Goal: Task Accomplishment & Management: Use online tool/utility

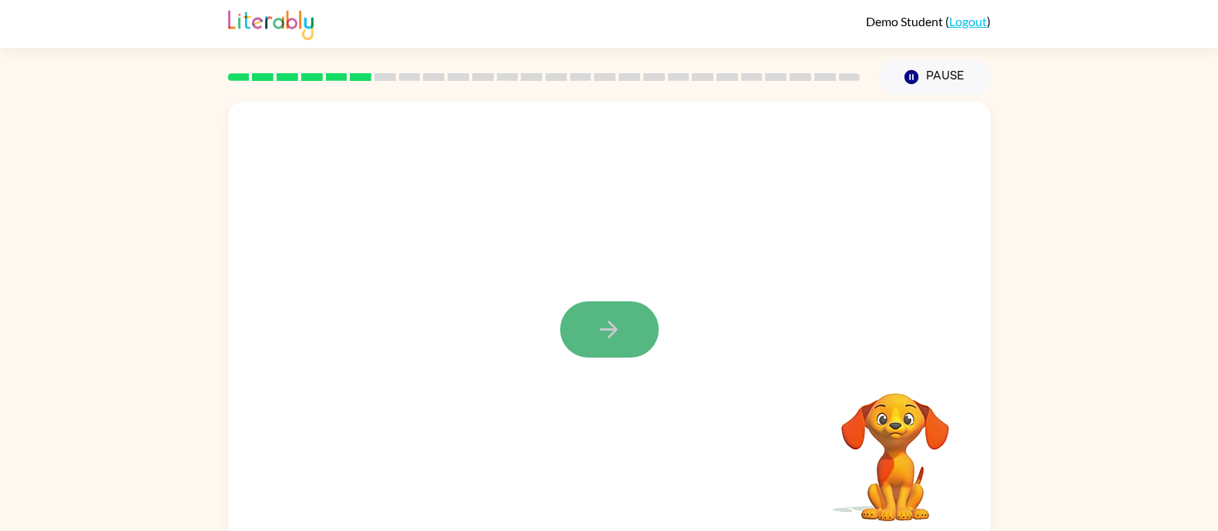
click at [619, 327] on icon "button" at bounding box center [608, 329] width 27 height 27
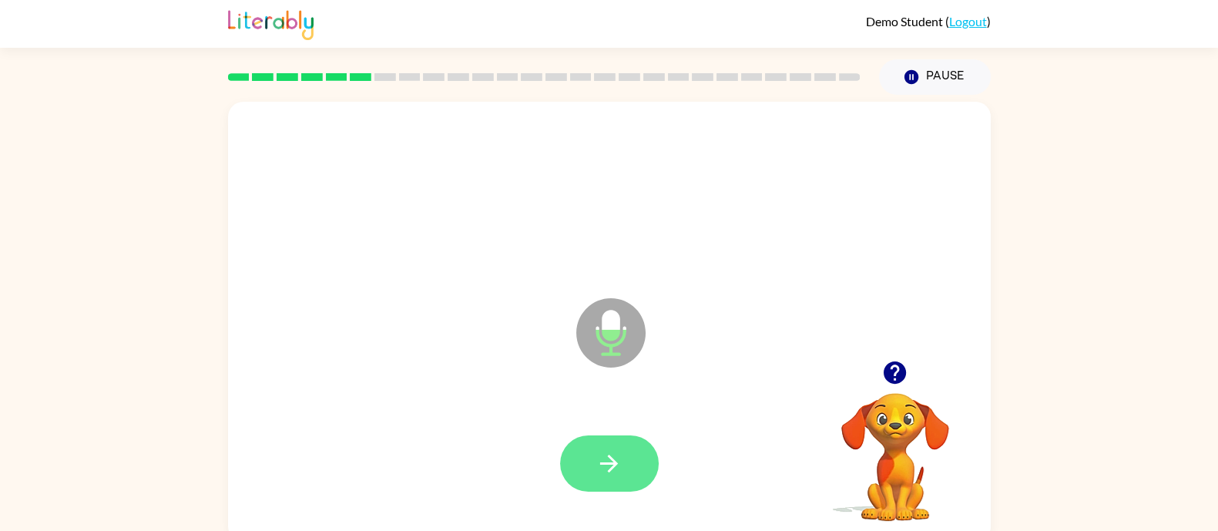
click at [631, 451] on button "button" at bounding box center [609, 463] width 99 height 56
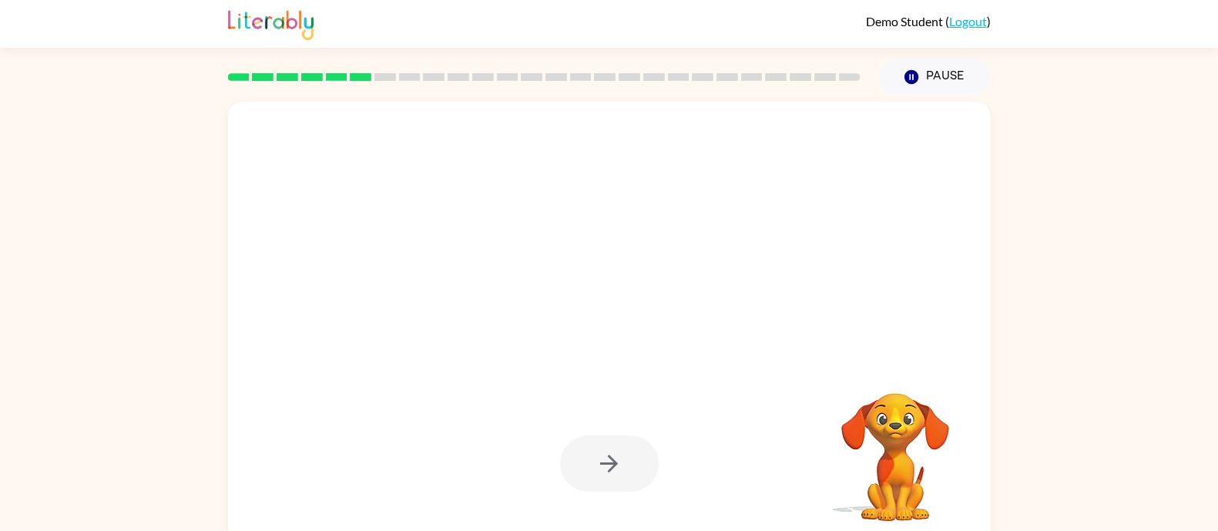
scroll to position [11, 0]
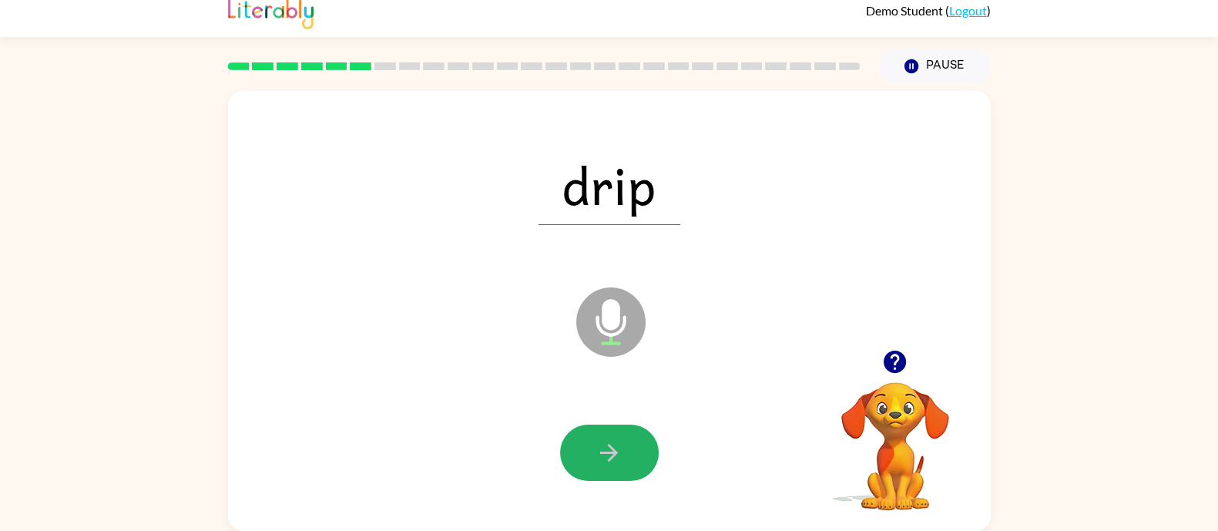
click at [639, 463] on button "button" at bounding box center [609, 452] width 99 height 56
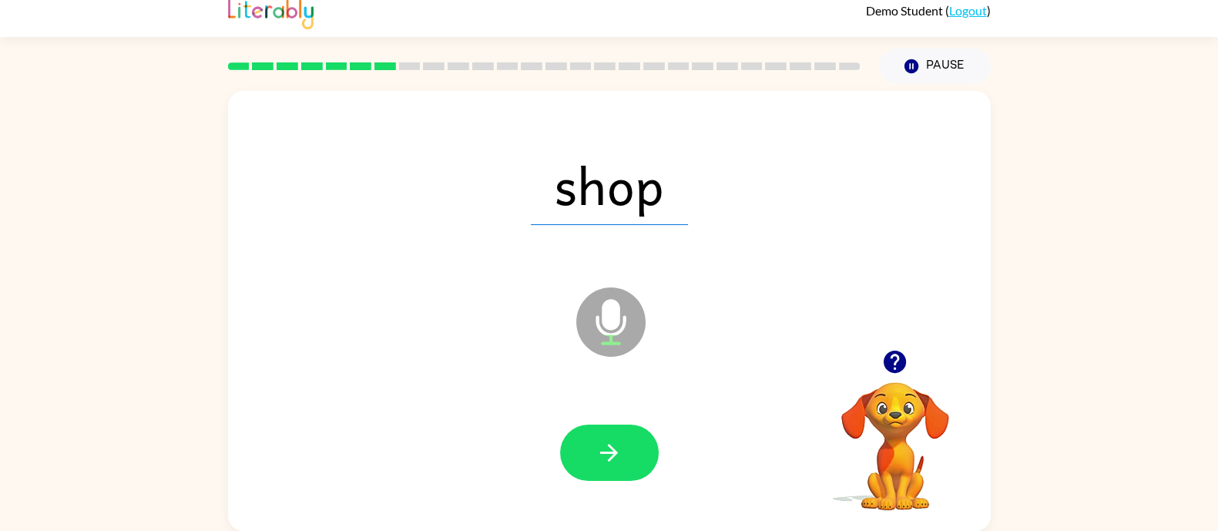
click at [639, 463] on button "button" at bounding box center [609, 452] width 99 height 56
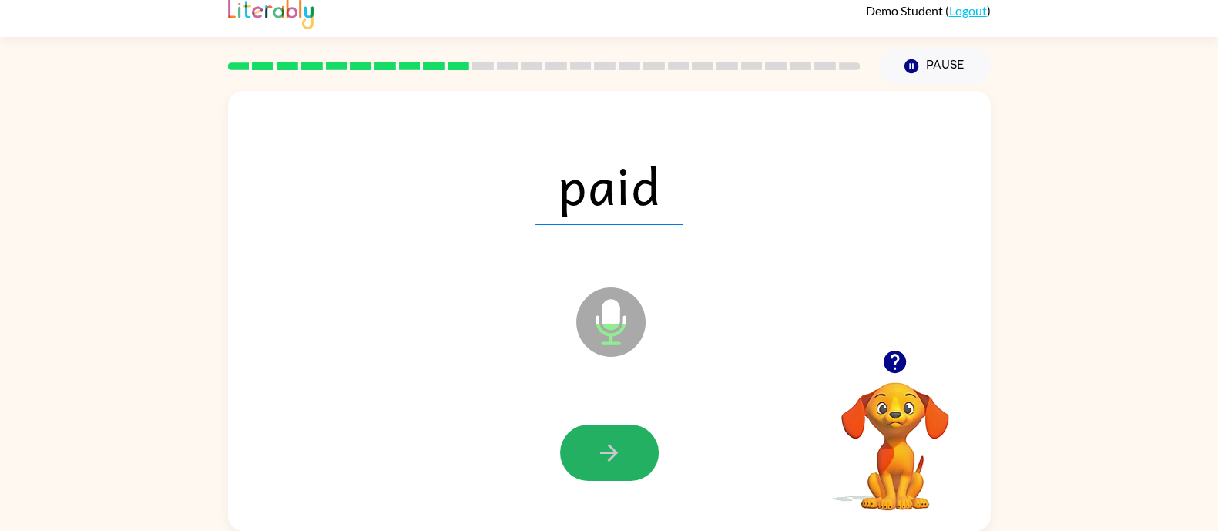
click at [639, 463] on button "button" at bounding box center [609, 452] width 99 height 56
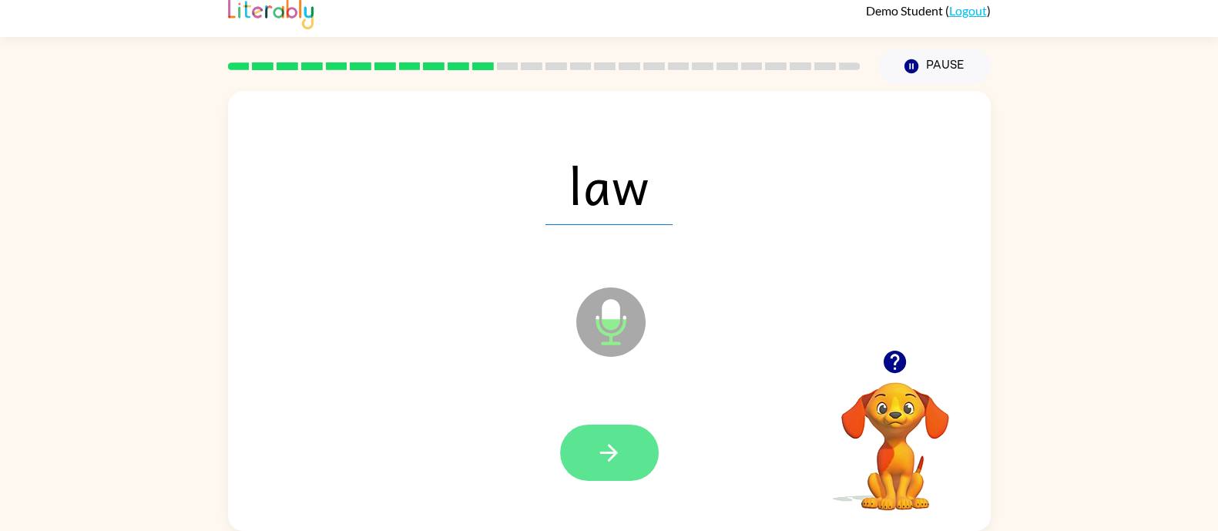
click at [610, 445] on icon "button" at bounding box center [609, 453] width 18 height 18
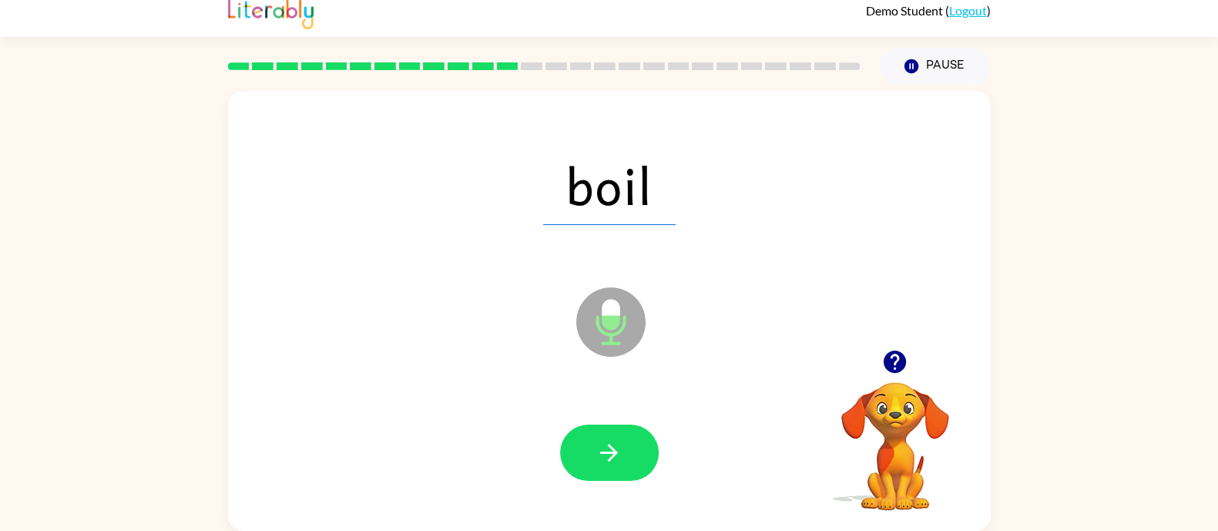
click at [610, 445] on icon "button" at bounding box center [609, 453] width 18 height 18
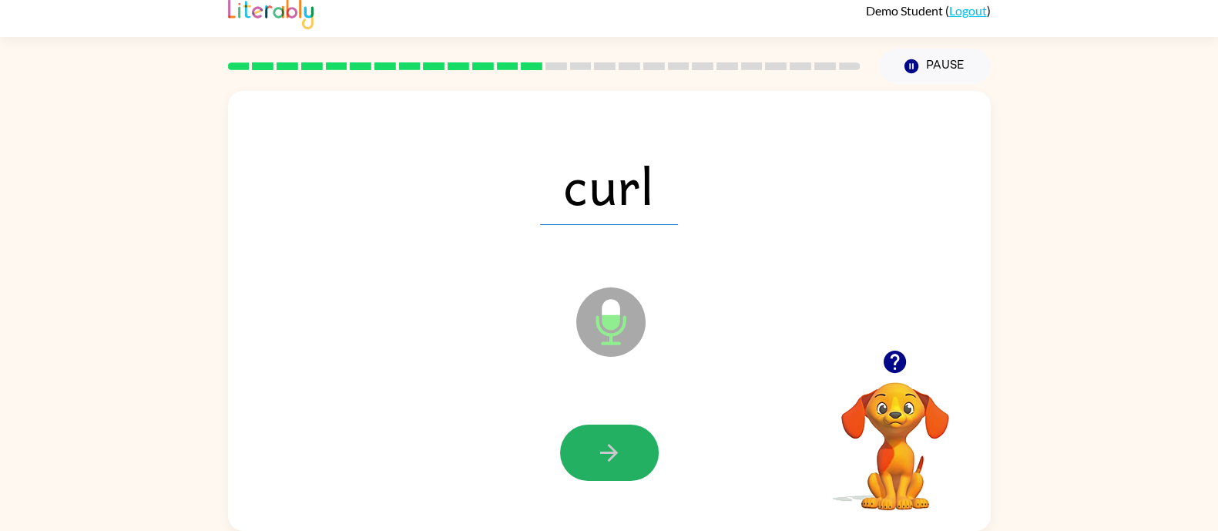
click at [610, 445] on icon "button" at bounding box center [609, 453] width 18 height 18
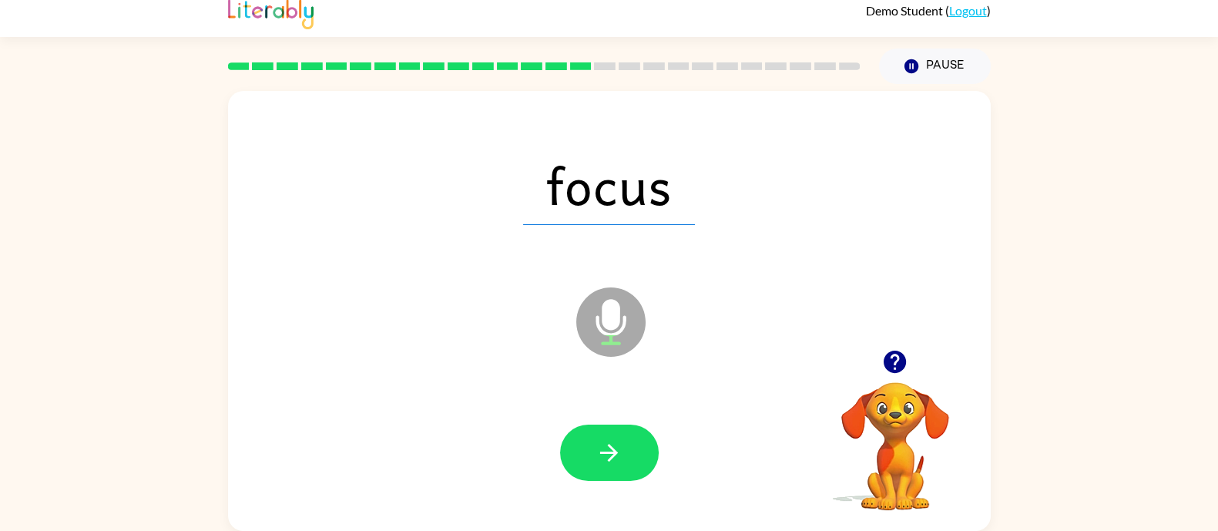
click at [893, 367] on icon "button" at bounding box center [894, 361] width 22 height 22
click at [580, 456] on button "button" at bounding box center [609, 452] width 99 height 56
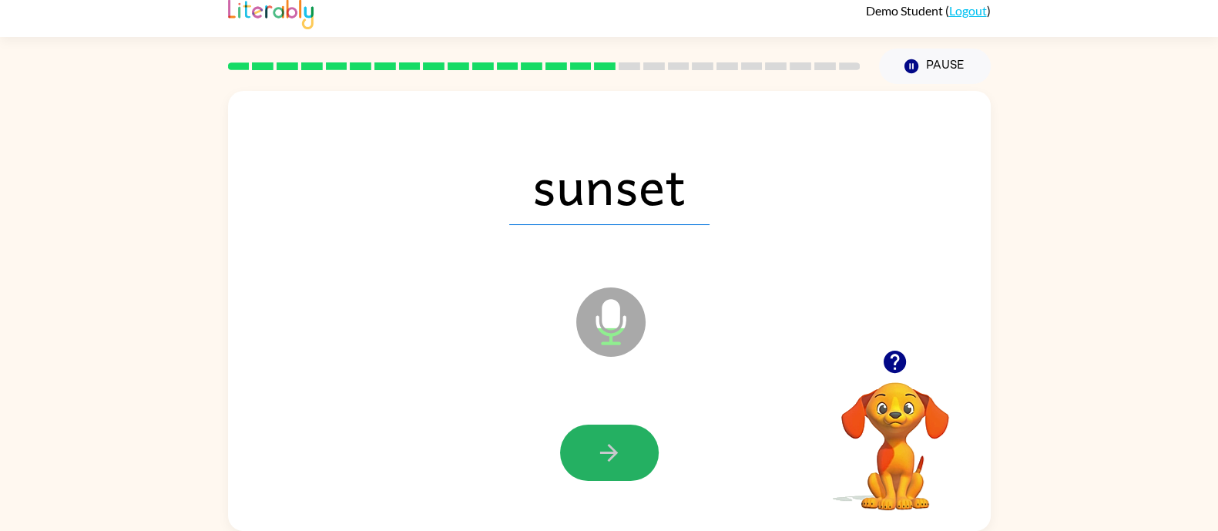
click at [580, 456] on button "button" at bounding box center [609, 452] width 99 height 56
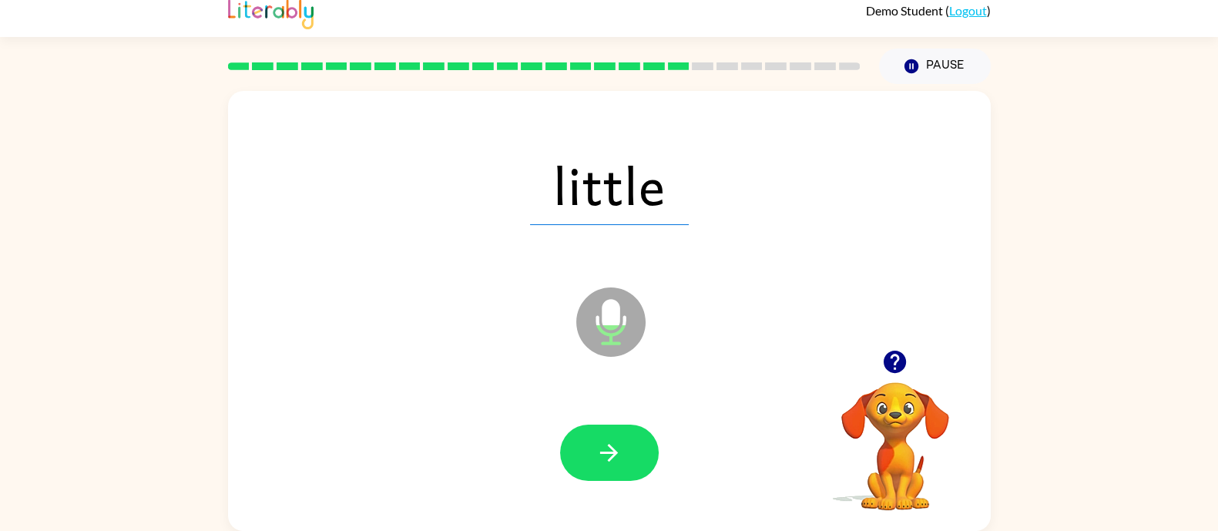
click at [580, 456] on button "button" at bounding box center [609, 452] width 99 height 56
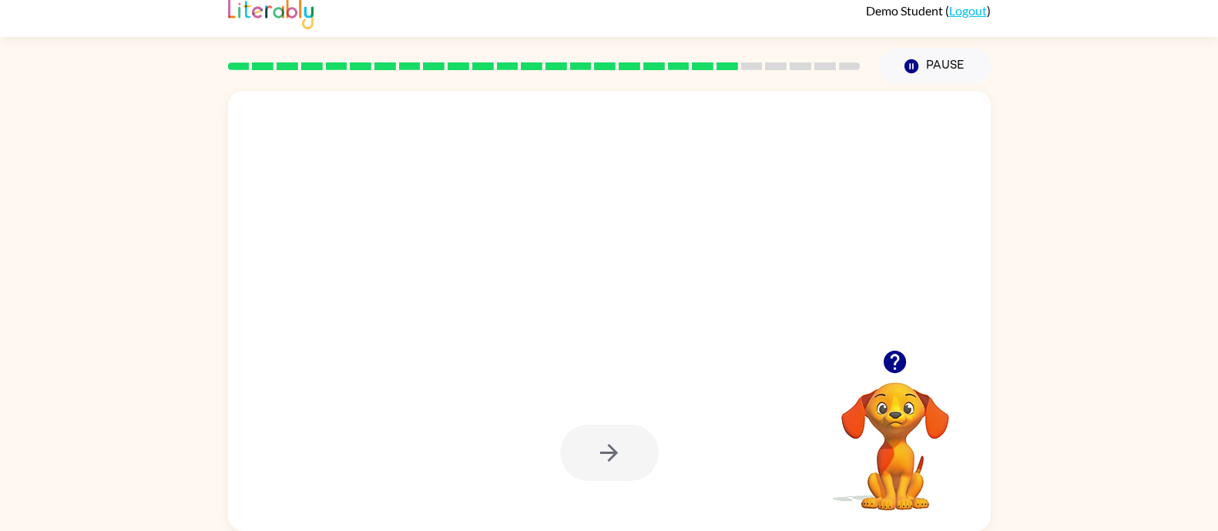
click at [580, 456] on div at bounding box center [609, 452] width 99 height 56
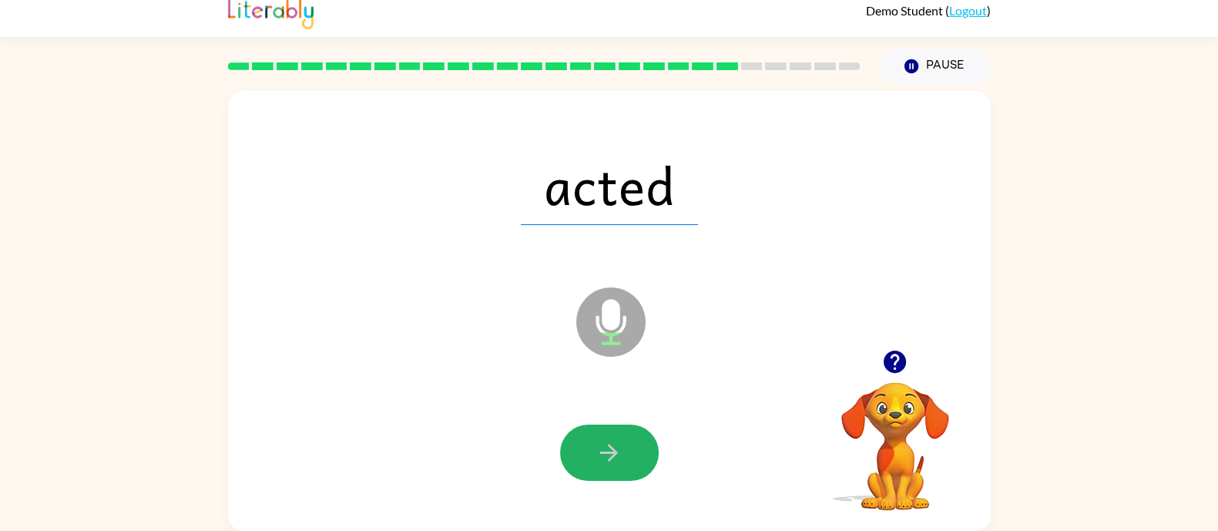
click at [580, 456] on button "button" at bounding box center [609, 452] width 99 height 56
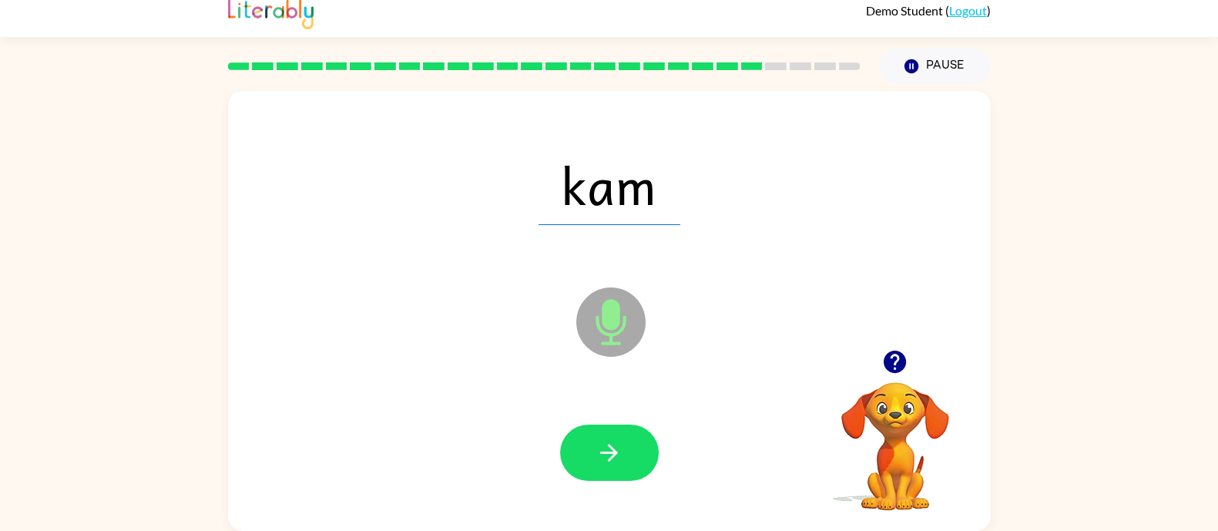
click at [580, 456] on button "button" at bounding box center [609, 452] width 99 height 56
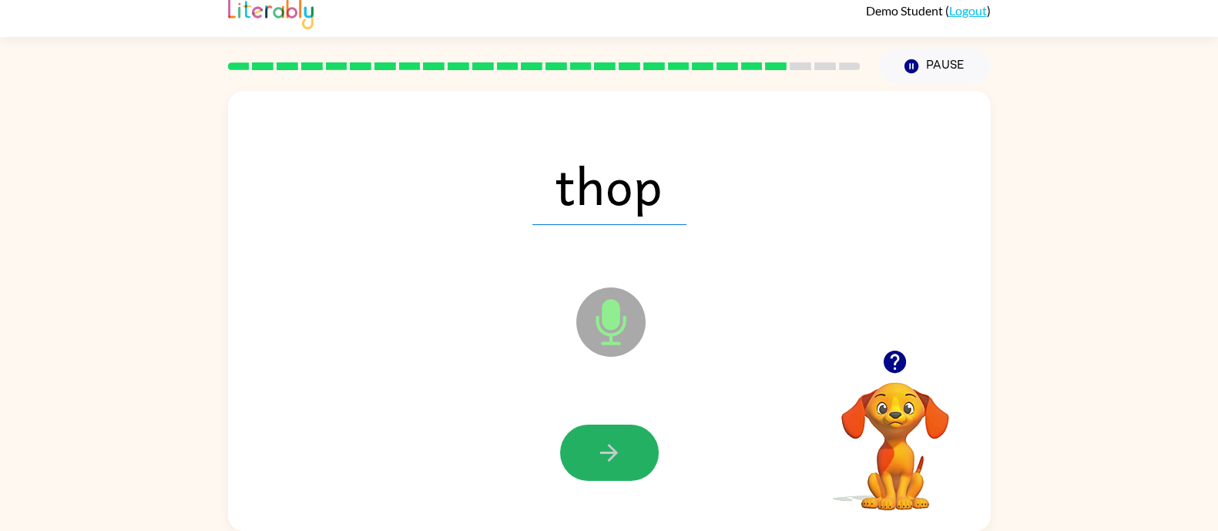
click at [580, 456] on button "button" at bounding box center [609, 452] width 99 height 56
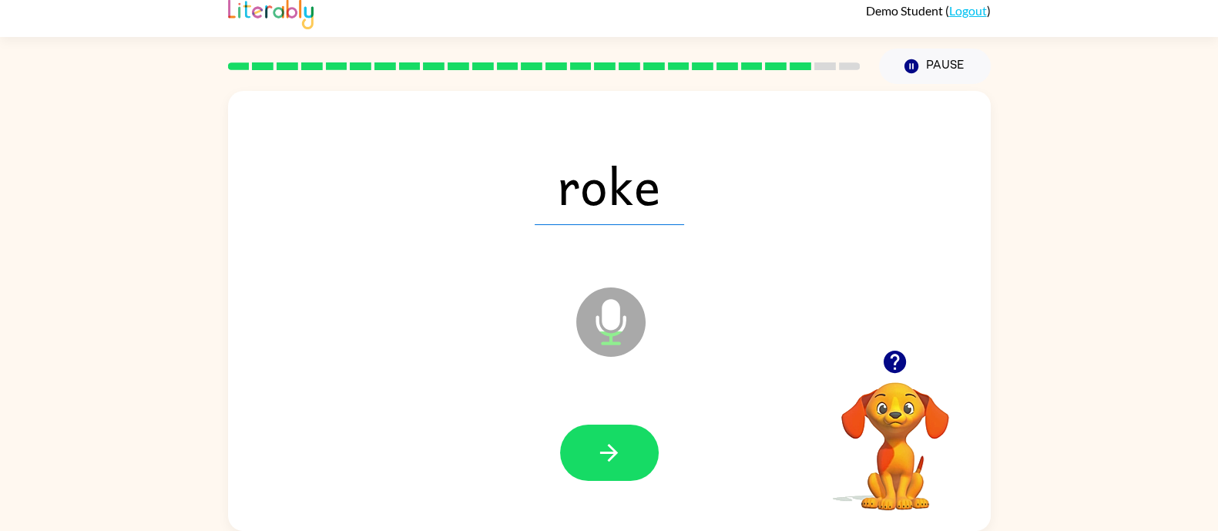
click at [580, 456] on button "button" at bounding box center [609, 452] width 99 height 56
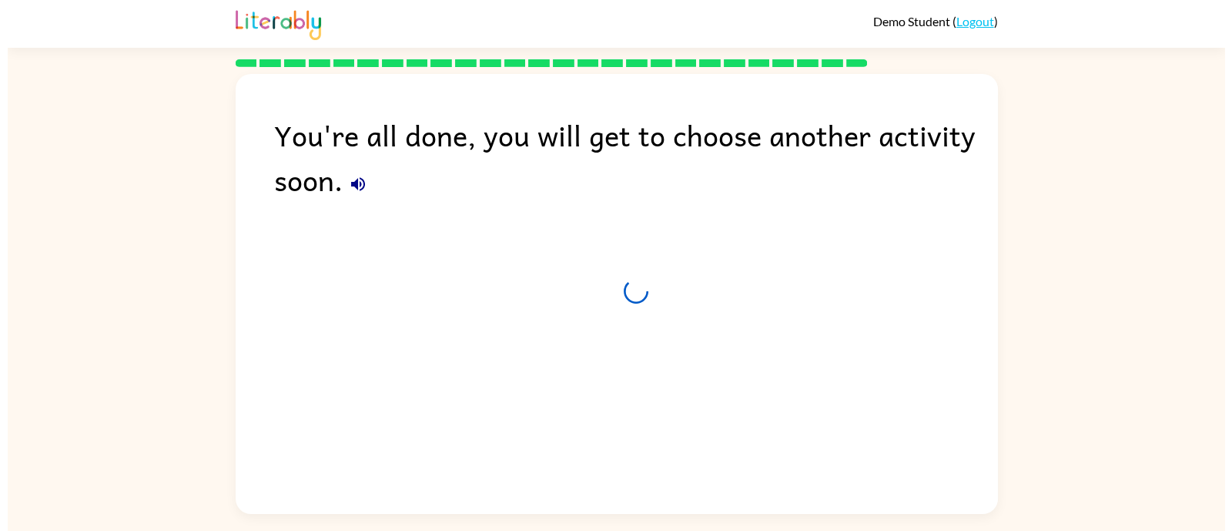
scroll to position [0, 0]
